Goal: Transaction & Acquisition: Obtain resource

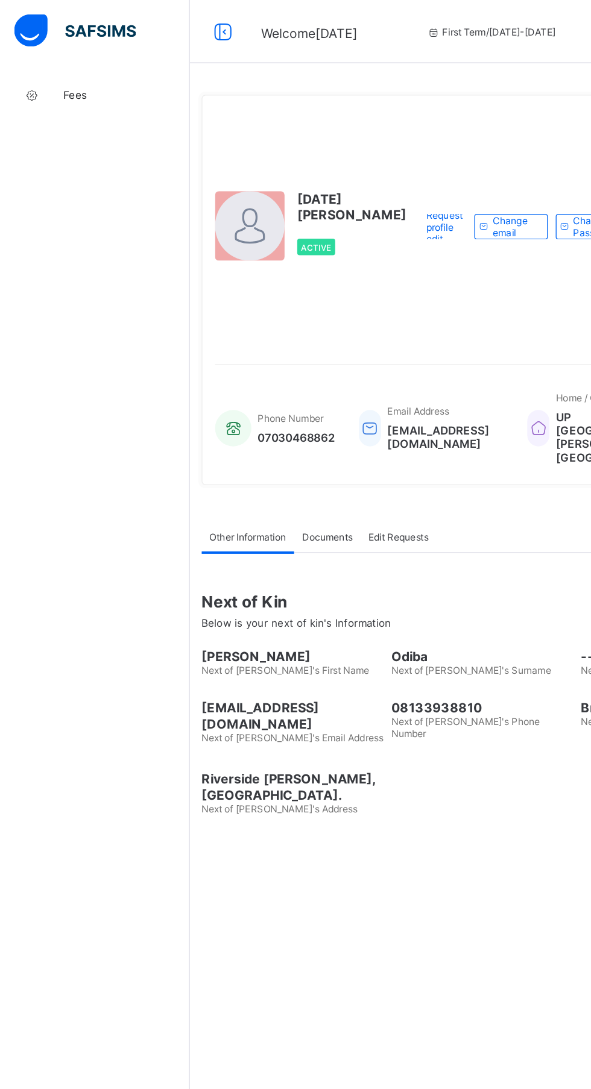
click at [72, 63] on link "Fees" at bounding box center [72, 72] width 145 height 24
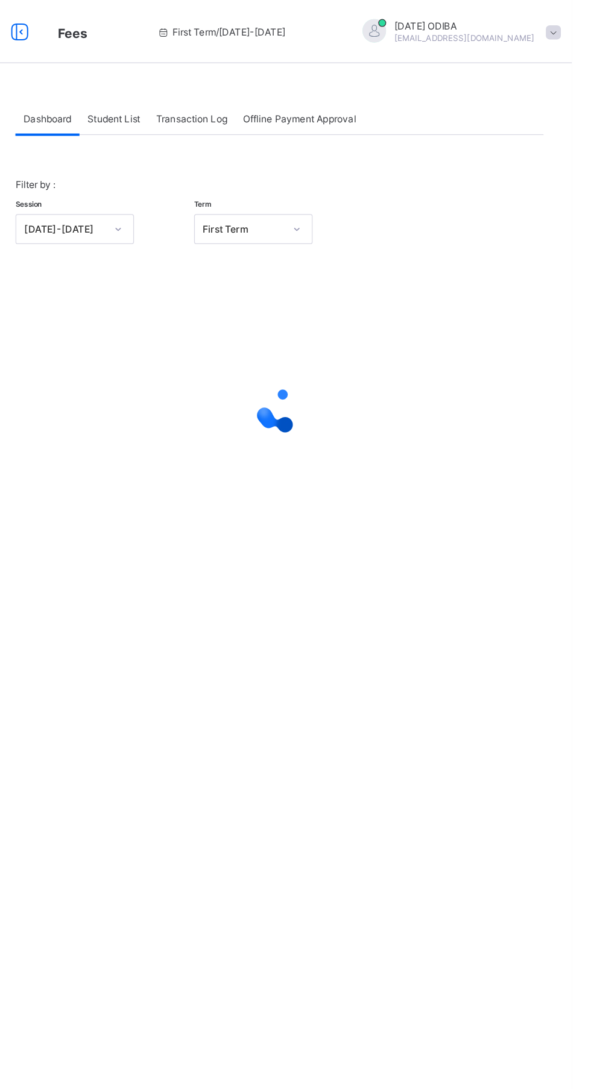
click at [263, 81] on div "Student List" at bounding box center [241, 90] width 52 height 24
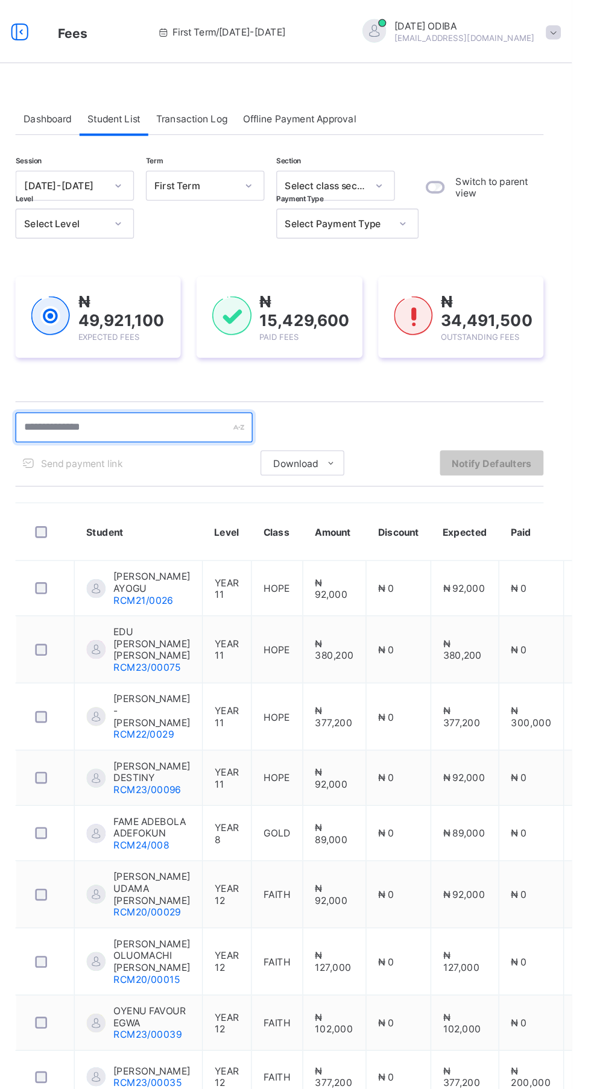
click at [266, 322] on input "text" at bounding box center [256, 326] width 181 height 23
click at [235, 325] on input "text" at bounding box center [256, 326] width 181 height 23
click at [237, 326] on input "text" at bounding box center [256, 326] width 181 height 23
click at [240, 331] on input "text" at bounding box center [256, 326] width 181 height 23
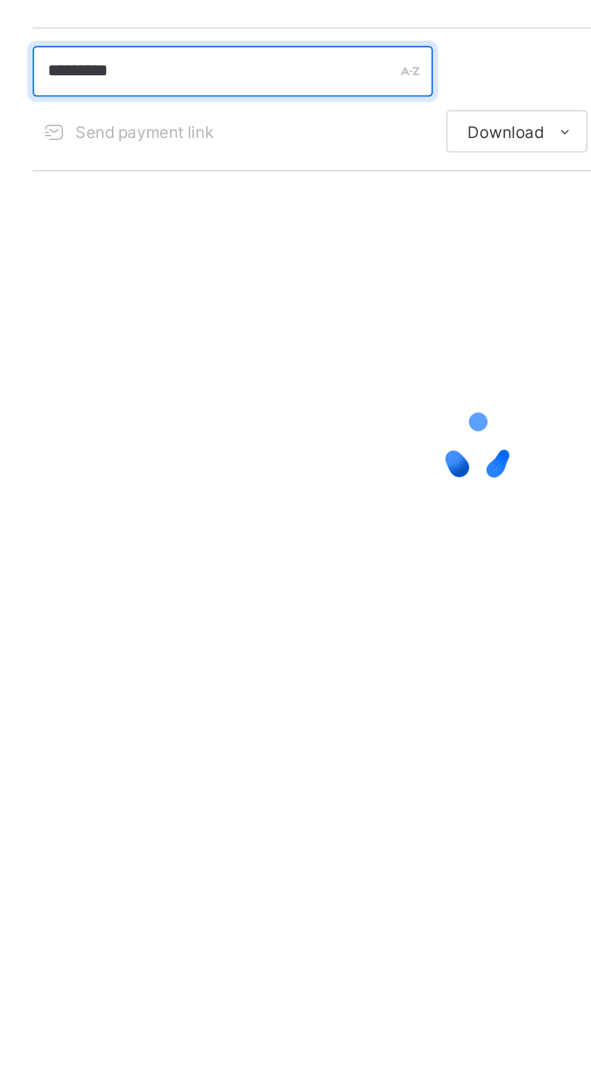
type input "********"
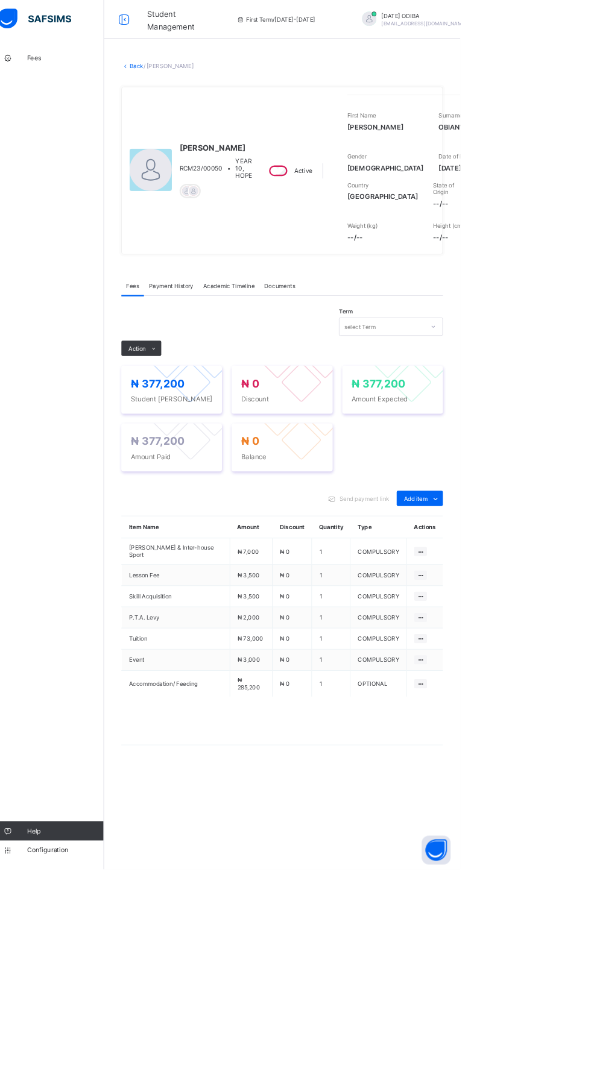
click at [240, 370] on div "Payment History" at bounding box center [229, 358] width 68 height 24
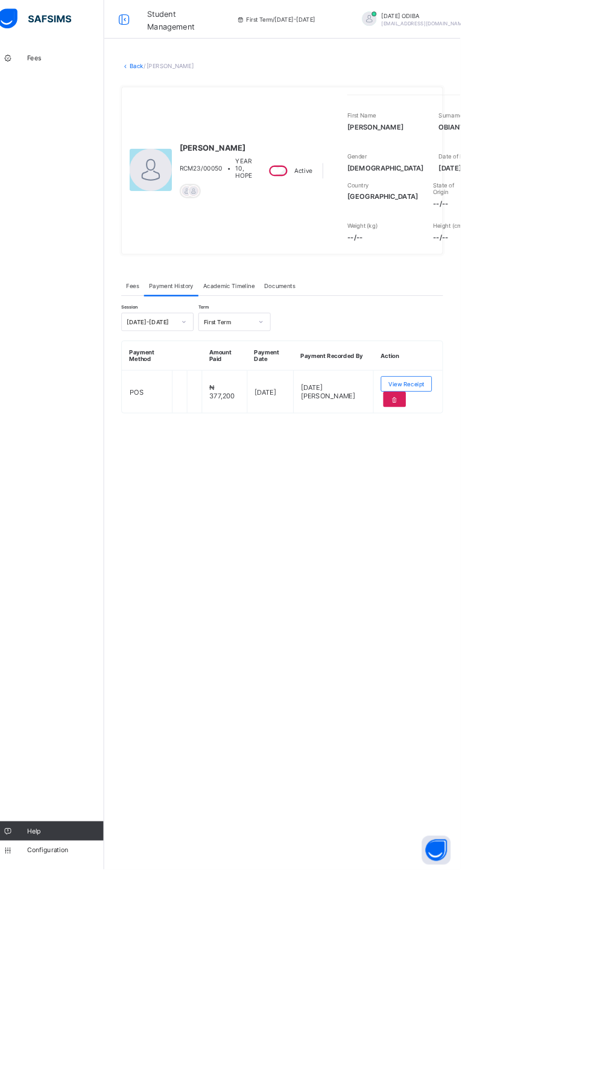
click at [513, 486] on span "View Receipt" at bounding box center [523, 481] width 45 height 9
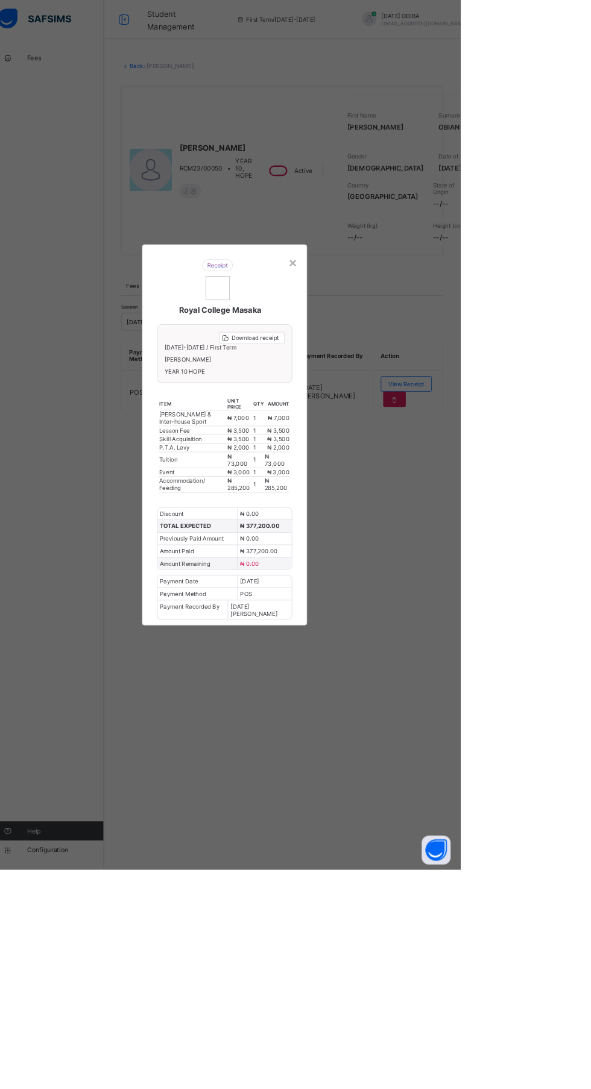
click at [331, 514] on th "unit price" at bounding box center [314, 506] width 33 height 16
click at [364, 428] on span "Download receipt" at bounding box center [334, 423] width 60 height 9
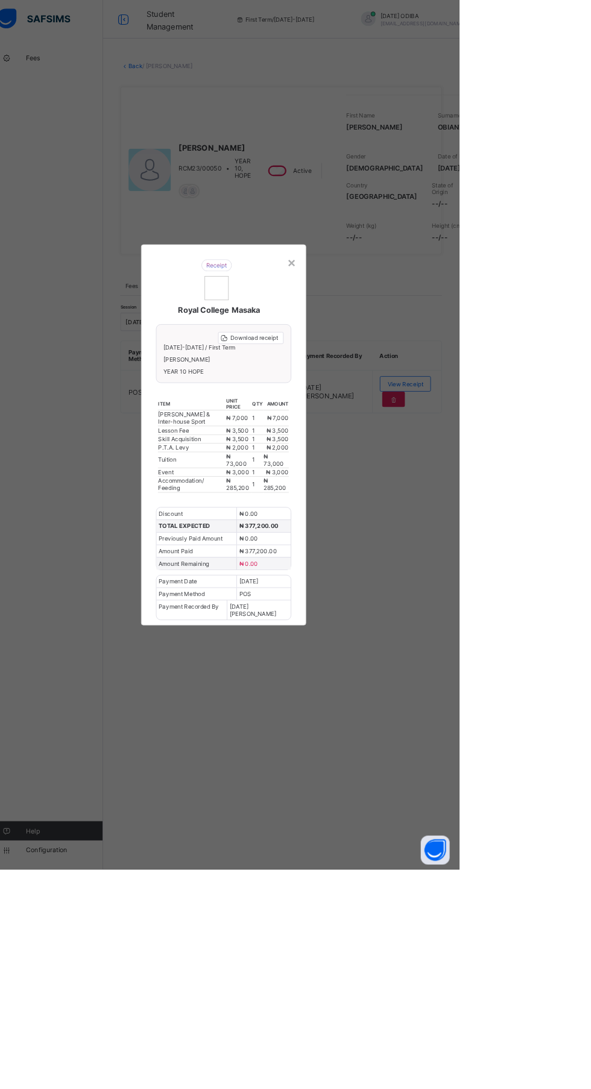
click at [387, 339] on div "×" at bounding box center [380, 328] width 11 height 20
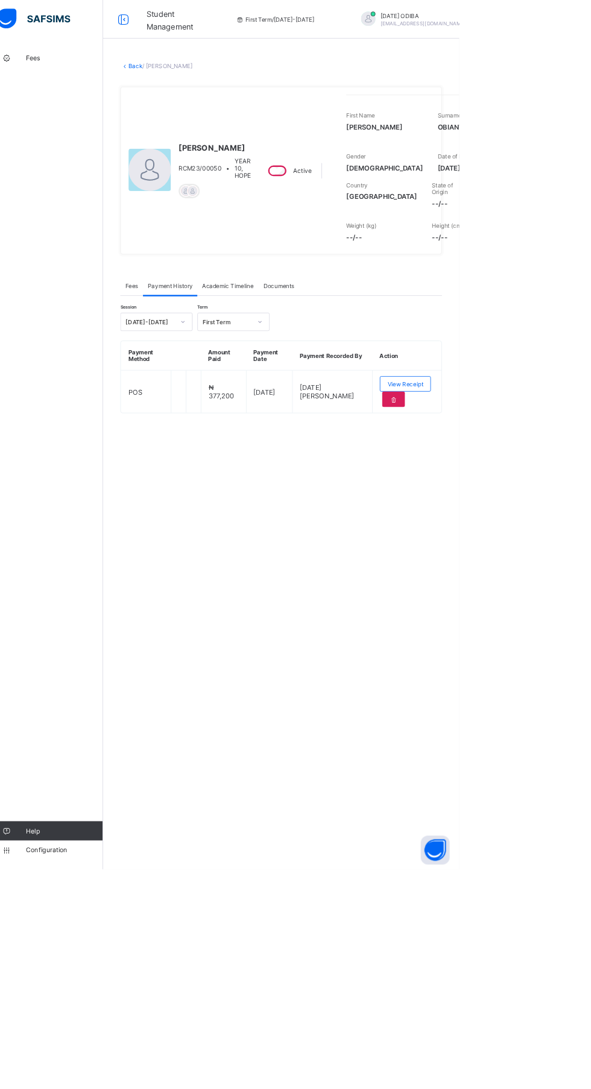
click at [79, 79] on link "Fees" at bounding box center [72, 72] width 145 height 24
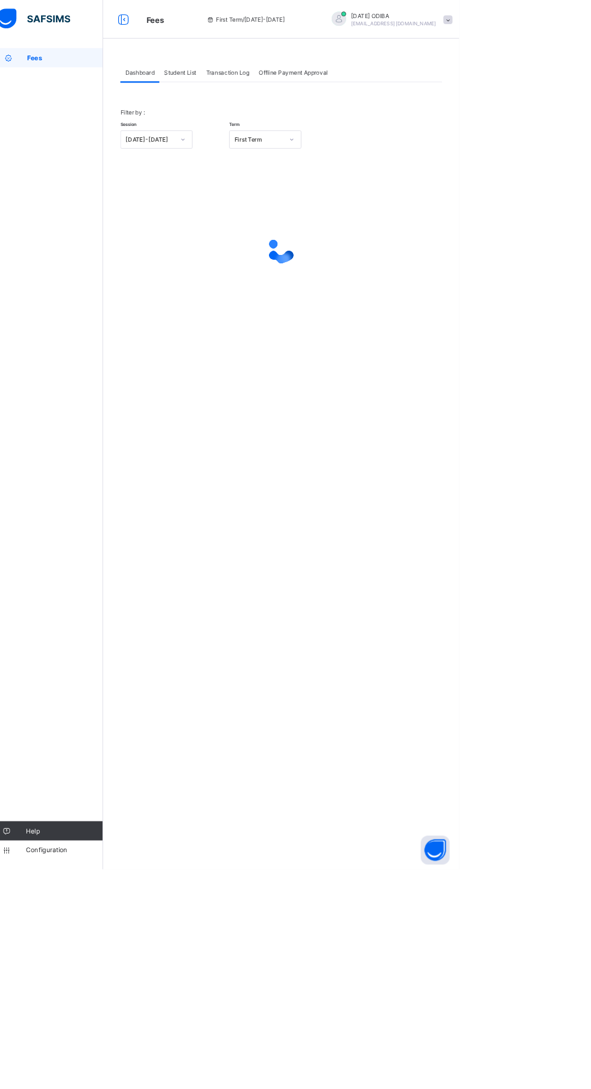
click at [175, 84] on div "Dashboard" at bounding box center [190, 90] width 49 height 24
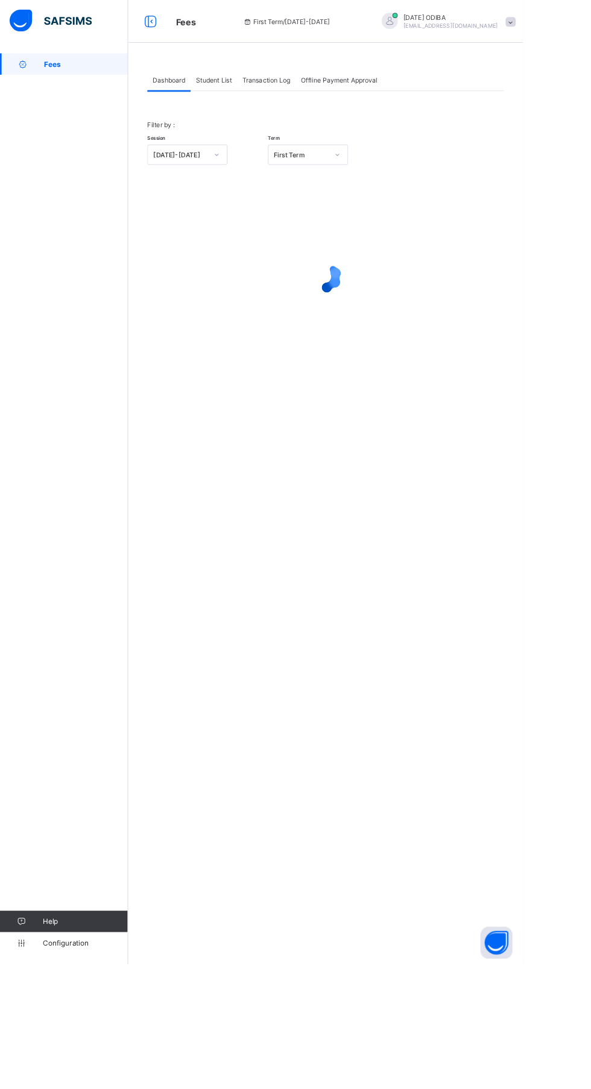
click at [257, 81] on div "Student List" at bounding box center [241, 90] width 52 height 24
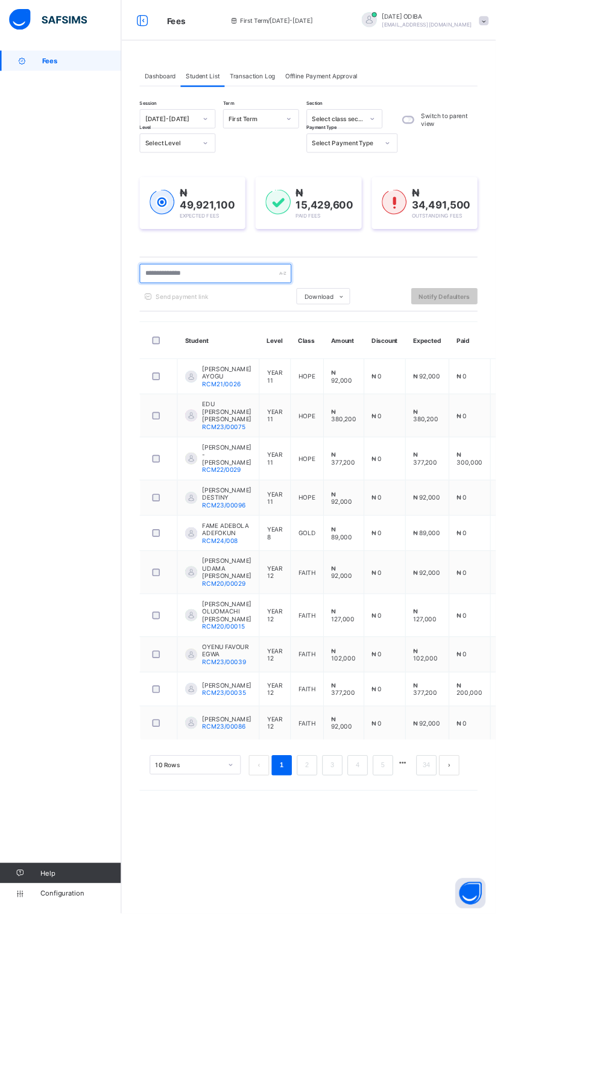
click at [272, 327] on input "text" at bounding box center [256, 326] width 181 height 23
click at [206, 326] on input "text" at bounding box center [256, 326] width 181 height 23
